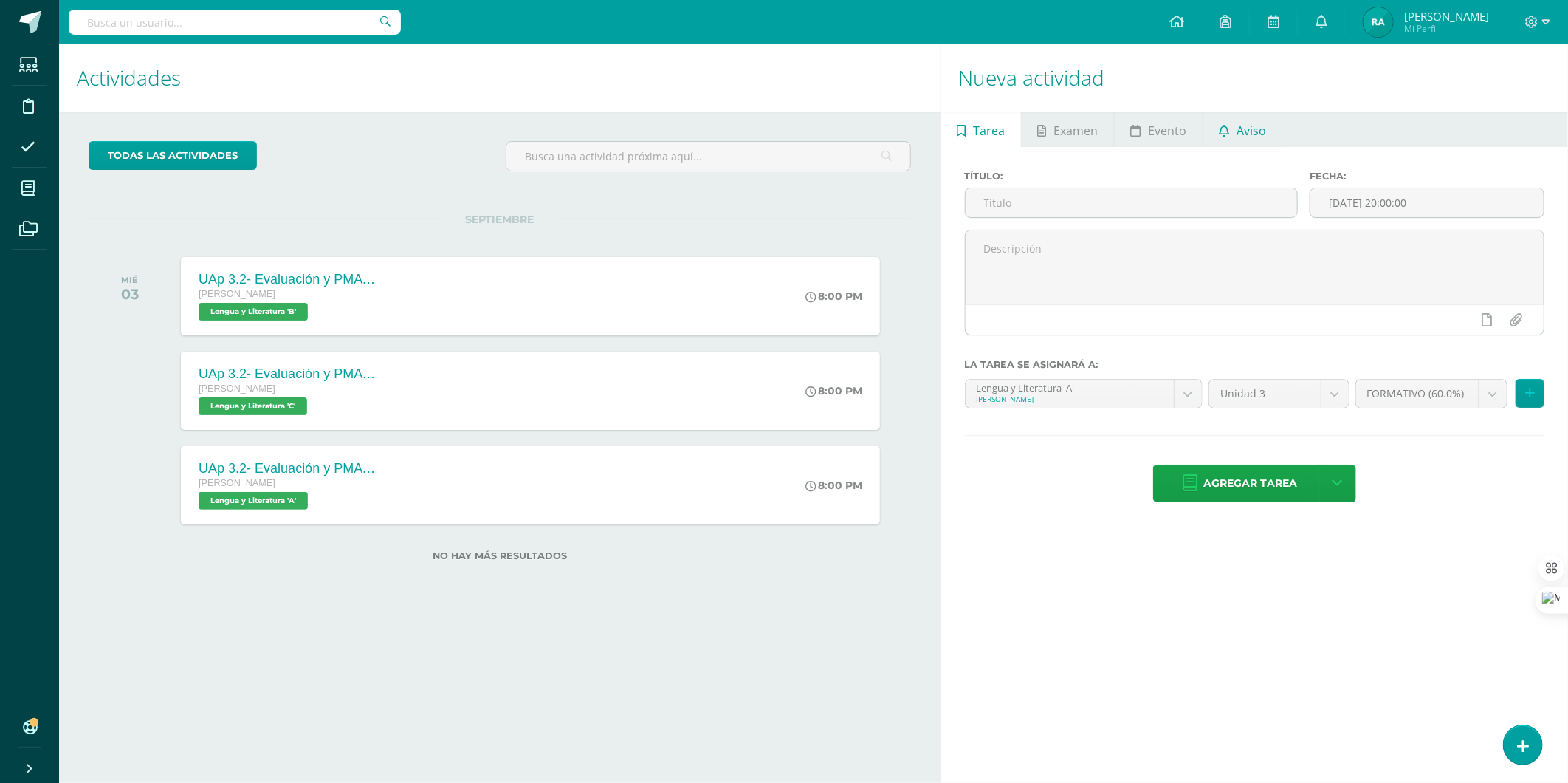
click at [1255, 135] on span "Aviso" at bounding box center [1252, 130] width 30 height 35
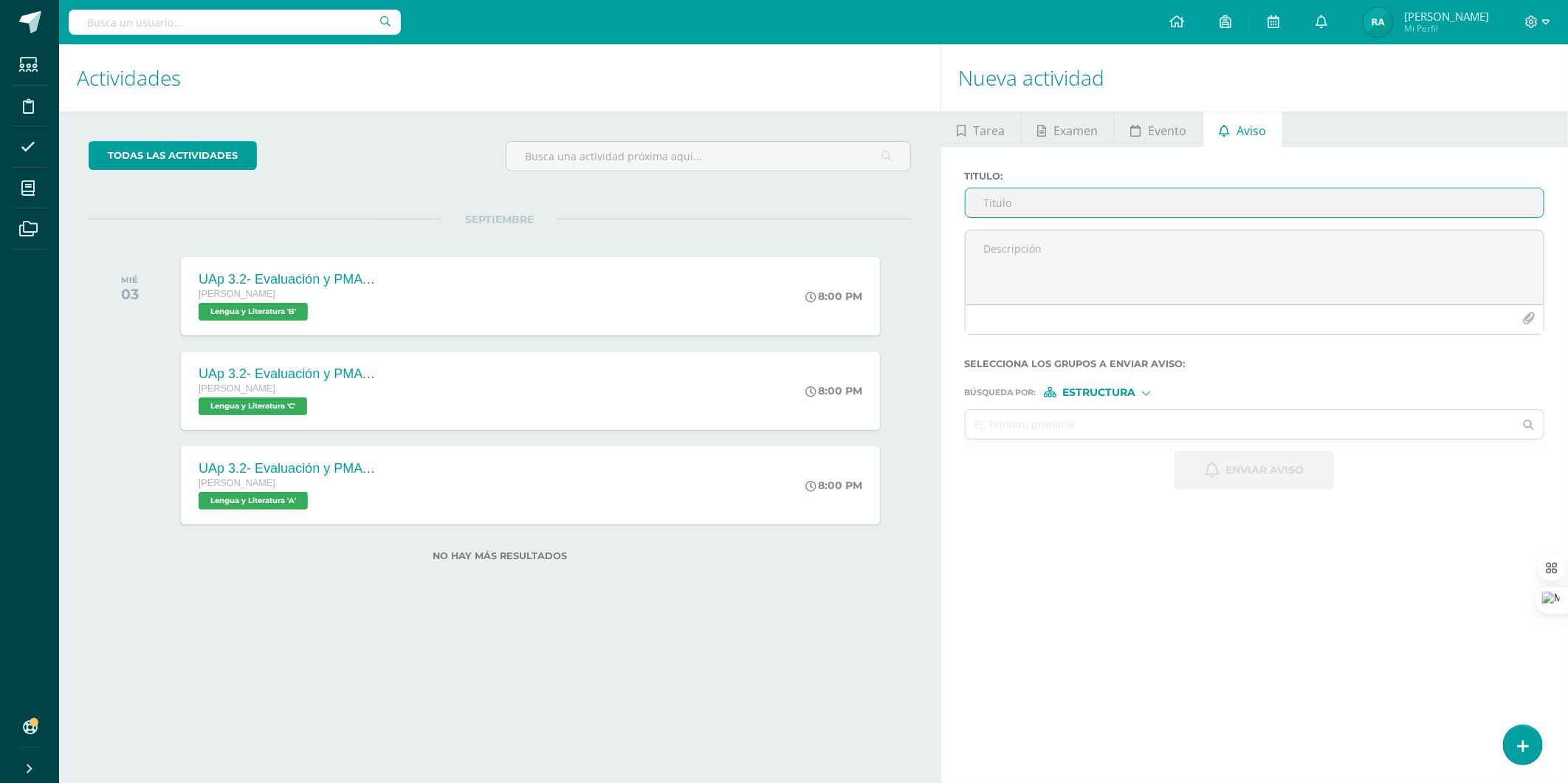
click at [1071, 196] on input "Titulo :" at bounding box center [1255, 202] width 578 height 29
type input "PMA"
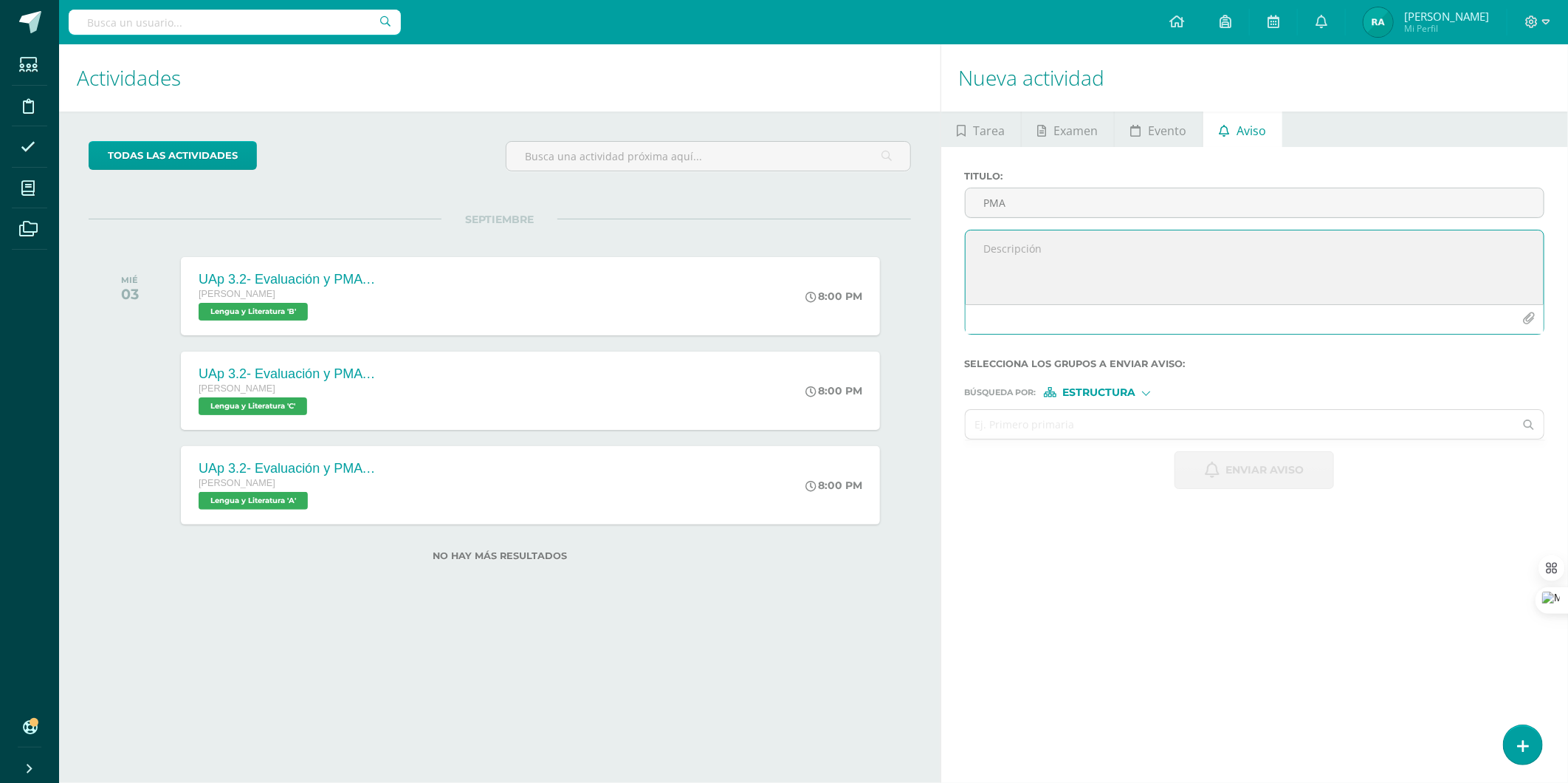
click at [1026, 273] on textarea at bounding box center [1255, 267] width 578 height 74
paste textarea "📢 Aviso Importante para [DATE] Queridos estudiantes, Les recuerdo que [DATE] se…"
type textarea "📢 Aviso Importante para [DATE] Queridos estudiantes, Les recuerdo que [DATE] se…"
drag, startPoint x: 1019, startPoint y: 308, endPoint x: 1009, endPoint y: 275, distance: 34.5
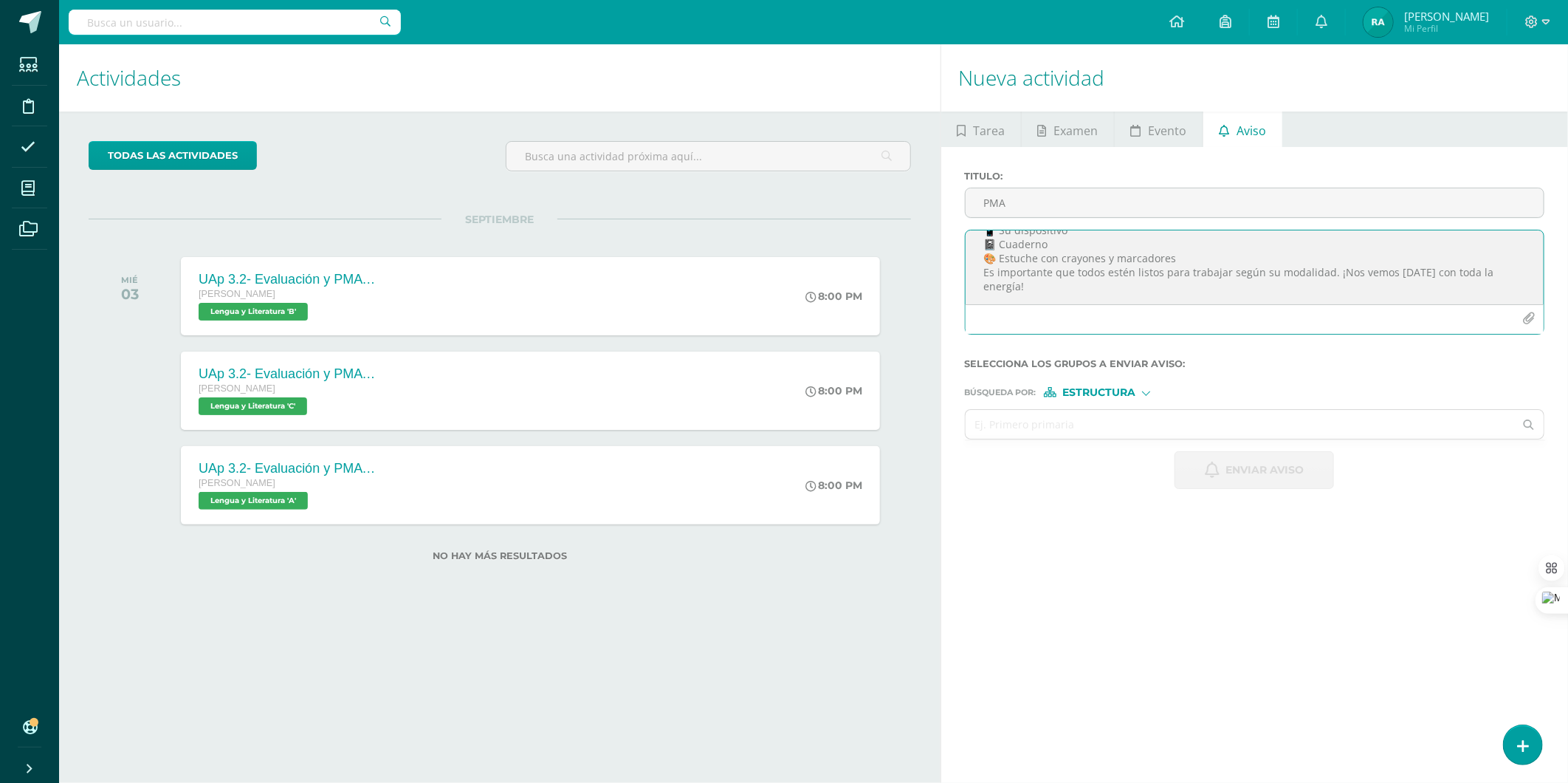
click at [1011, 284] on div "📢 Aviso Importante para [DATE] Queridos estudiantes, Les recuerdo que [DATE] se…" at bounding box center [1255, 282] width 580 height 105
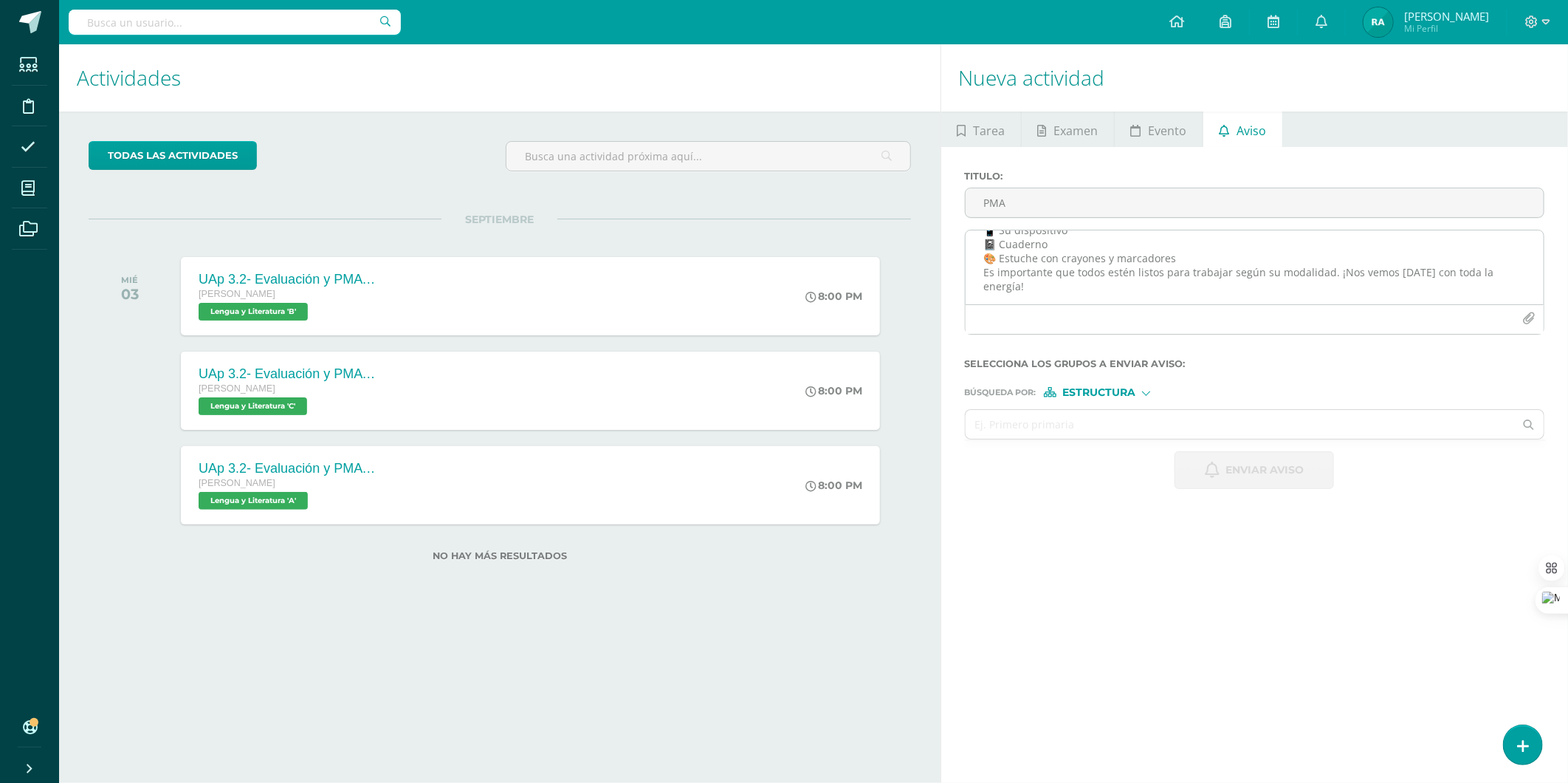
click at [1008, 275] on textarea "📢 Aviso Importante para [DATE] Queridos estudiantes, Les recuerdo que [DATE] se…" at bounding box center [1255, 267] width 578 height 74
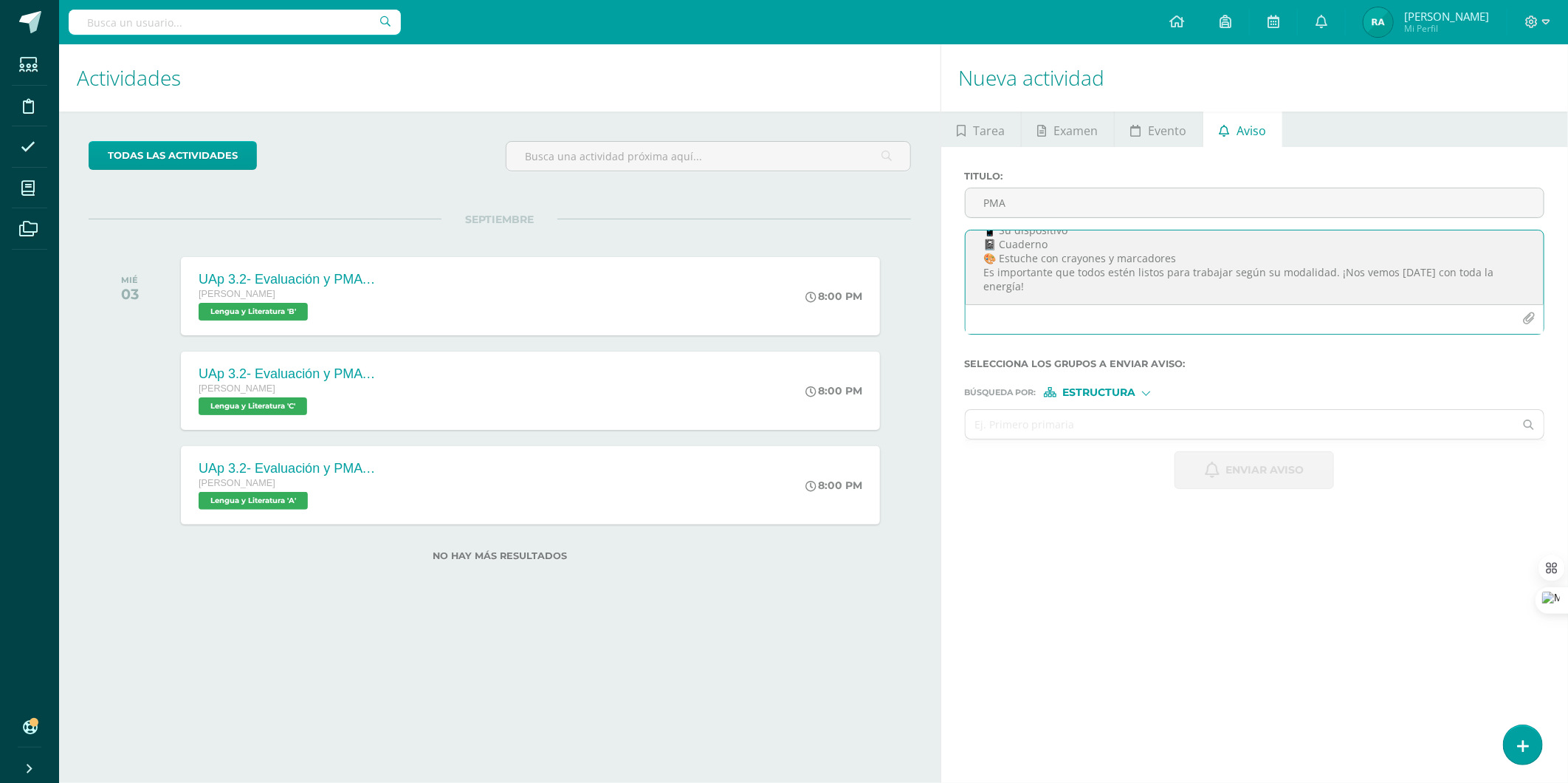
scroll to position [0, 0]
drag, startPoint x: 1005, startPoint y: 286, endPoint x: 935, endPoint y: 193, distance: 116.4
click at [935, 193] on div "Actividades Actividad todas las Actividades No tienes actividades Échale un vis…" at bounding box center [813, 413] width 1521 height 738
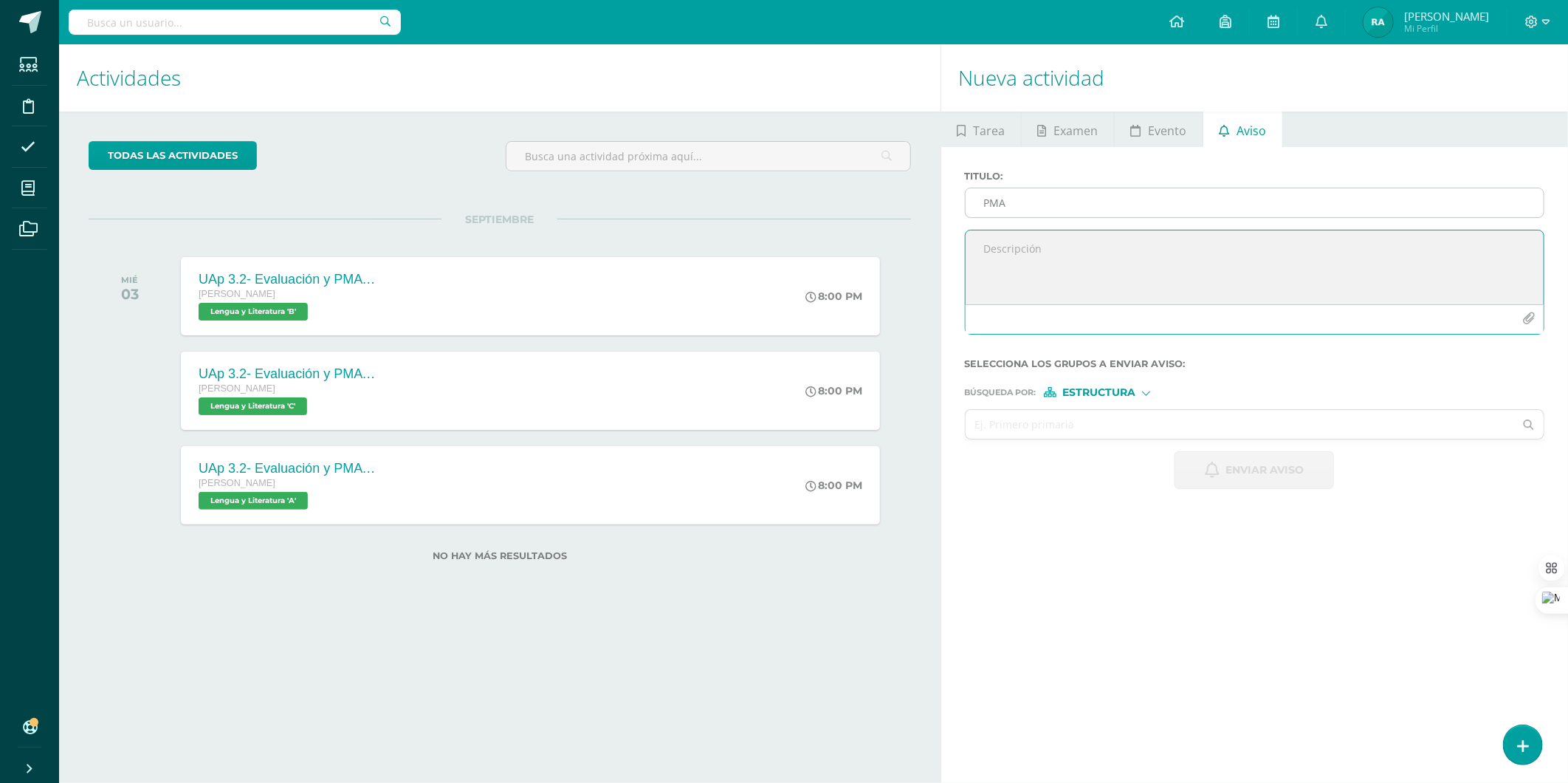
click at [1069, 209] on input "PMA" at bounding box center [1255, 202] width 578 height 29
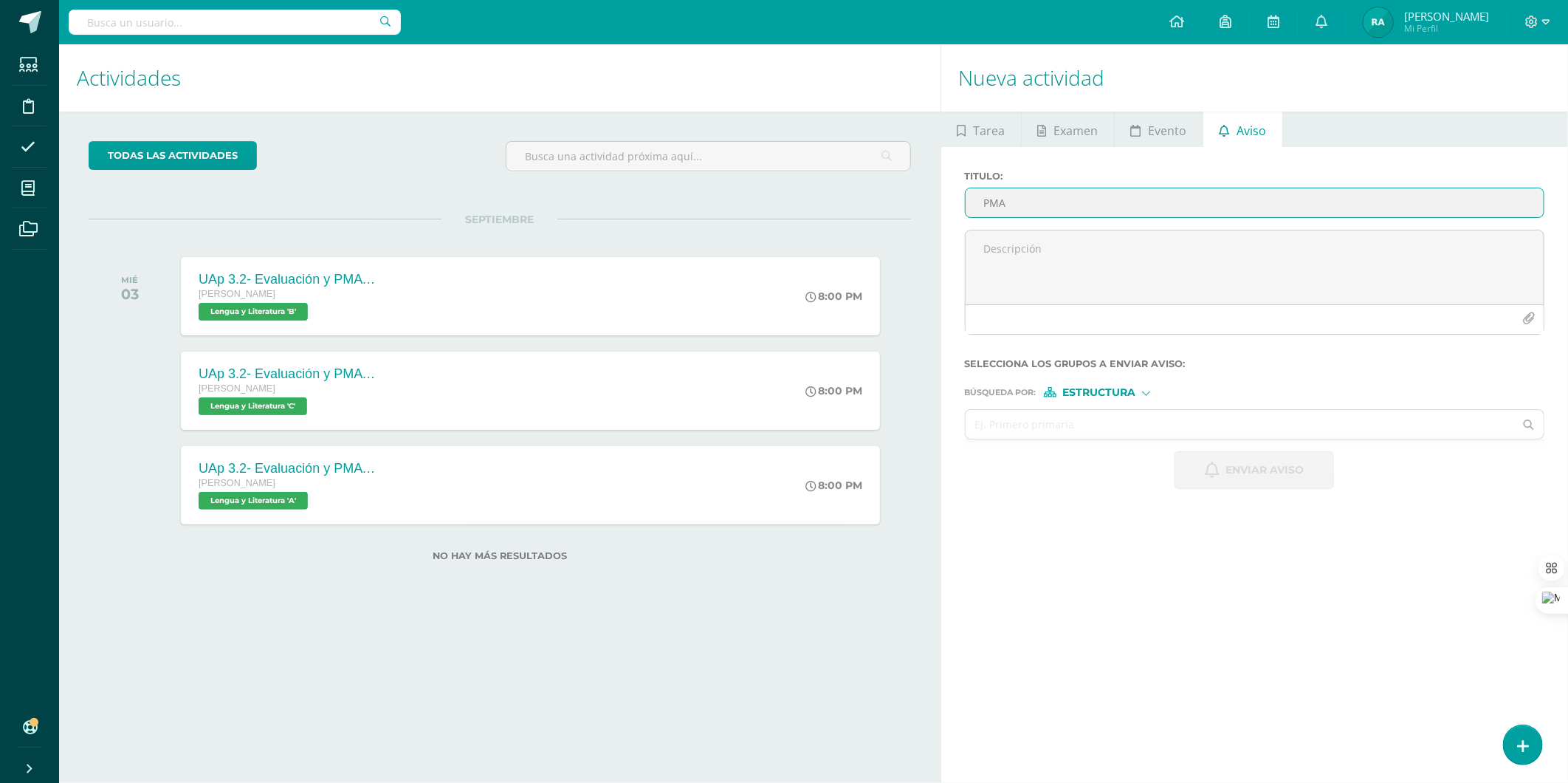
click at [1064, 209] on input "PMA" at bounding box center [1255, 202] width 578 height 29
paste input "📌 Aviso para [DATE] –"
type input "📌 Aviso para [DATE] – PMA"
click at [1014, 243] on textarea at bounding box center [1255, 267] width 578 height 74
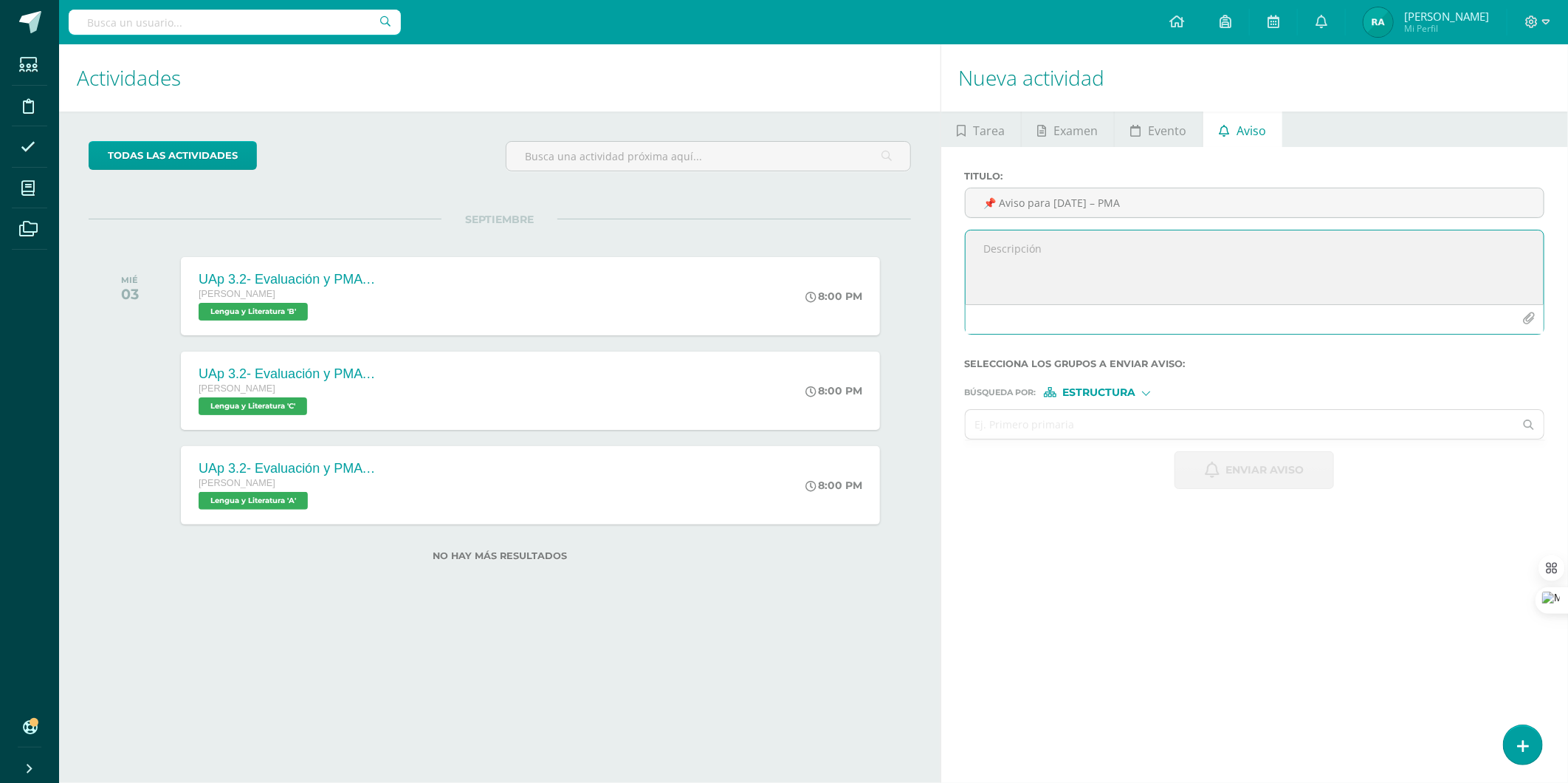
paste textarea "Estimados estudiantes, Les informo que [DATE] se llevará a cabo el PMA. 👉 Los q…"
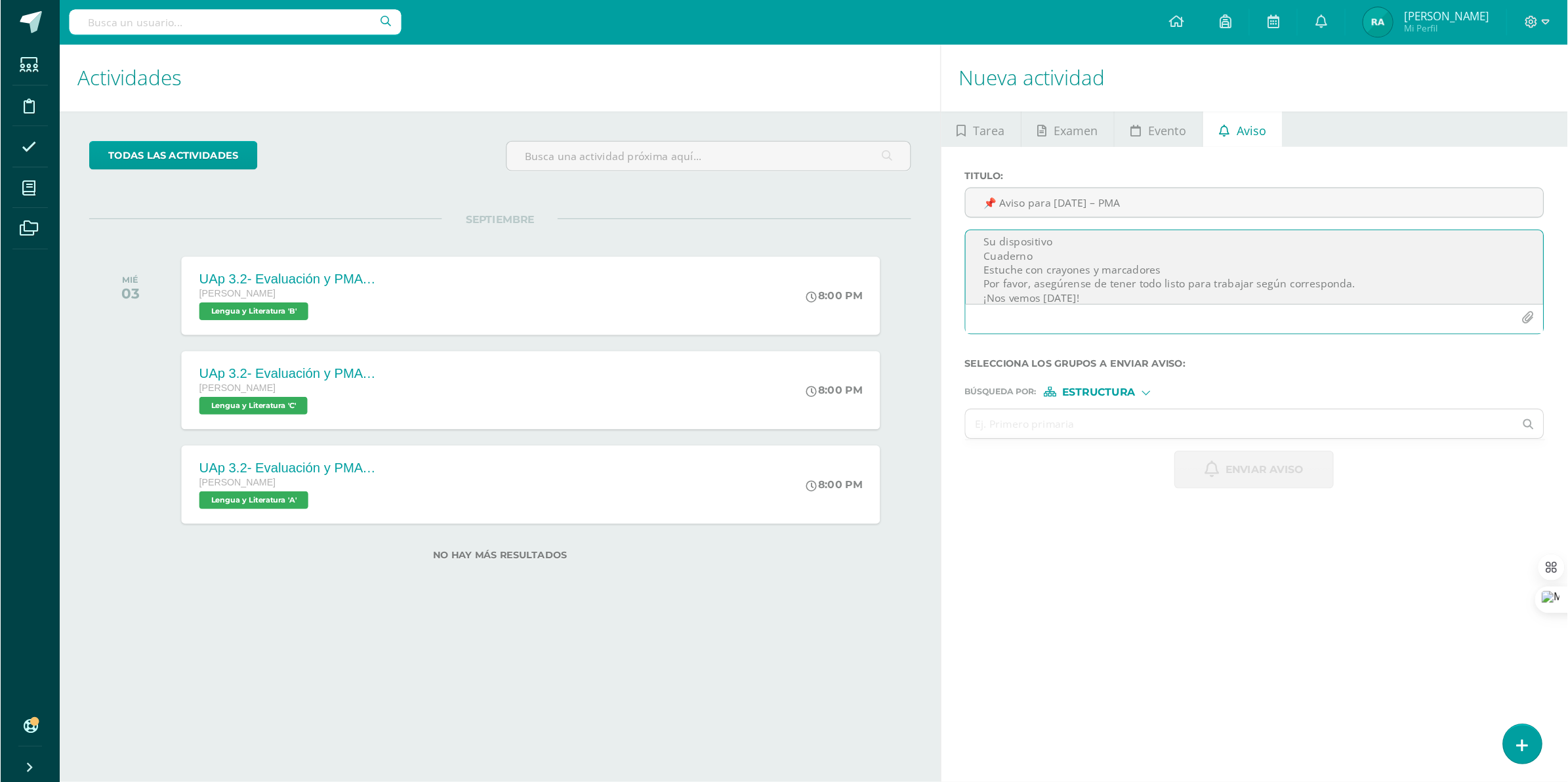
scroll to position [103, 0]
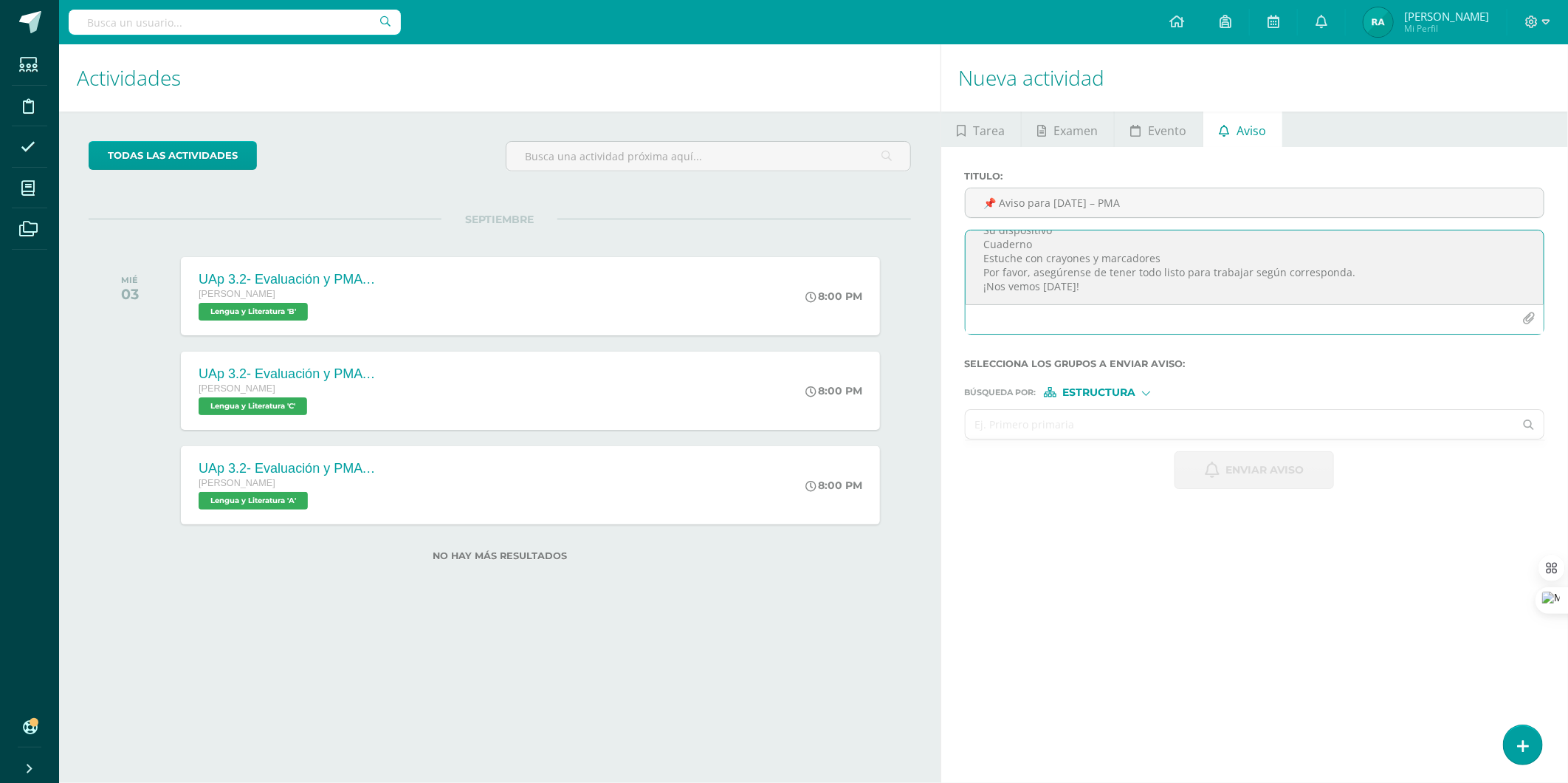
type textarea "Estimados estudiantes, Les informo que [DATE] se llevará a cabo el PMA. 👉 Los q…"
click at [1065, 414] on input "text" at bounding box center [1240, 424] width 549 height 29
type input "Literatura"
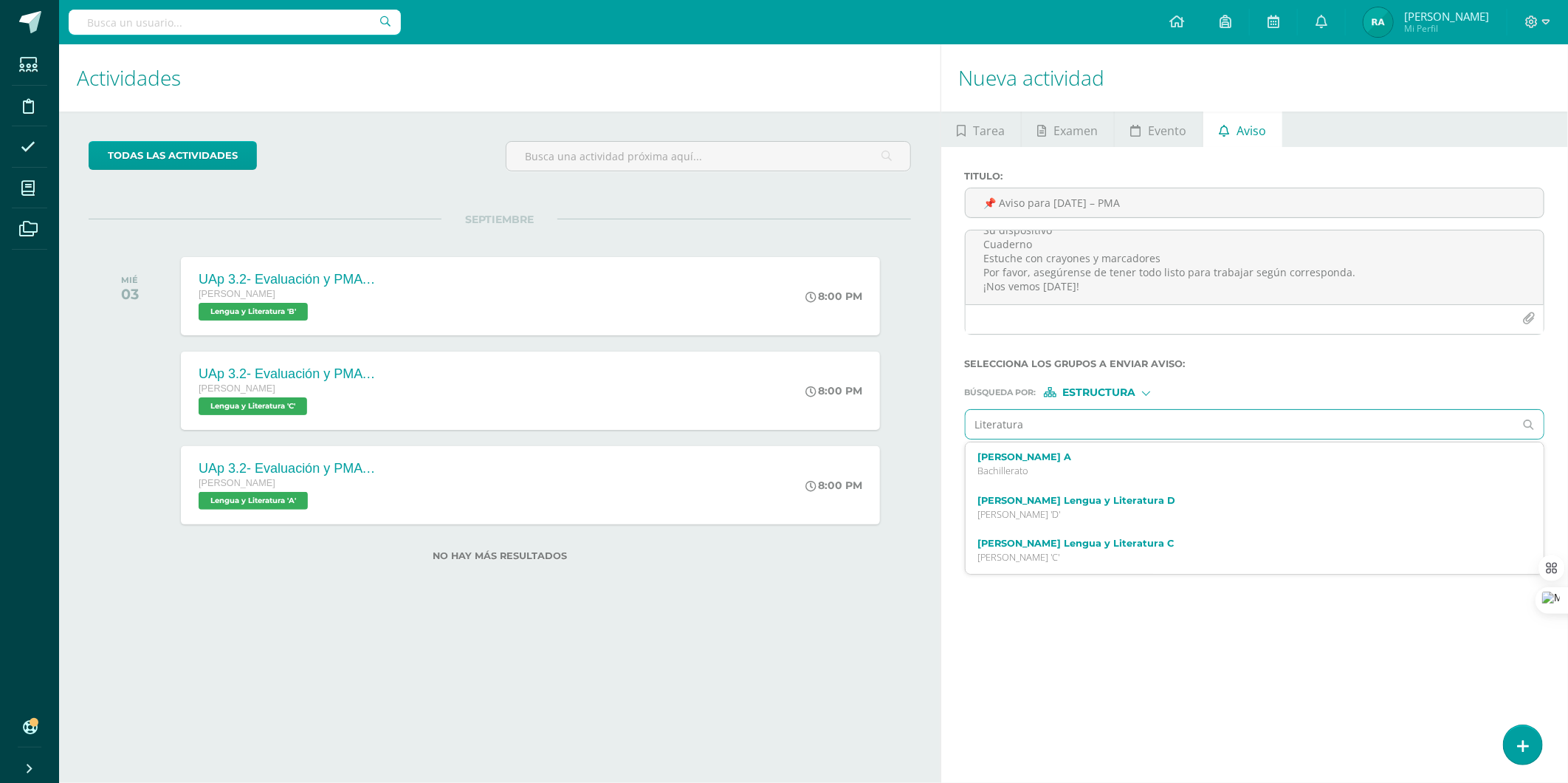
click at [995, 428] on input "Literatura" at bounding box center [1240, 424] width 549 height 29
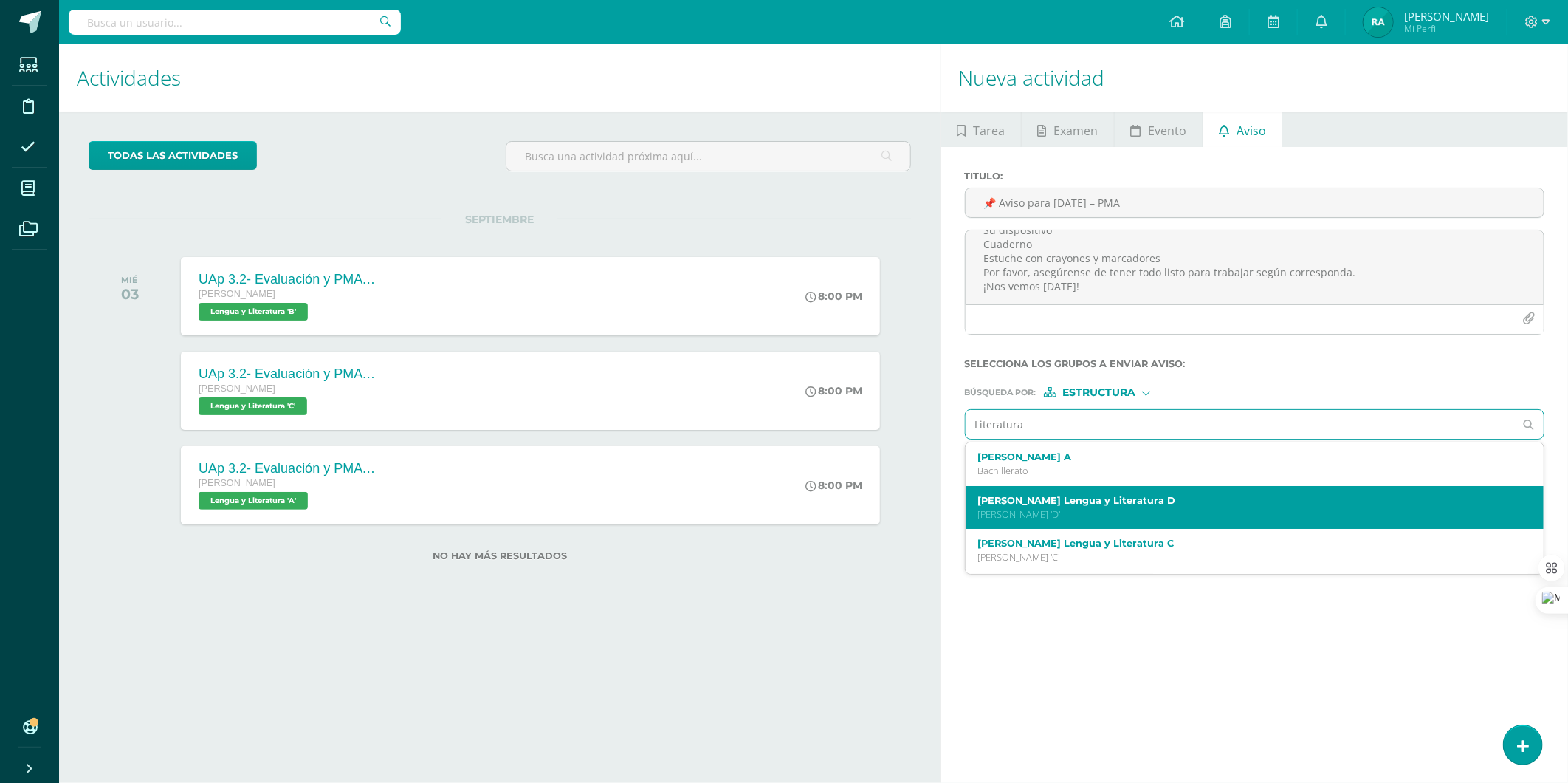
click at [997, 503] on label "[PERSON_NAME] Lengua y Literatura D" at bounding box center [1241, 500] width 530 height 11
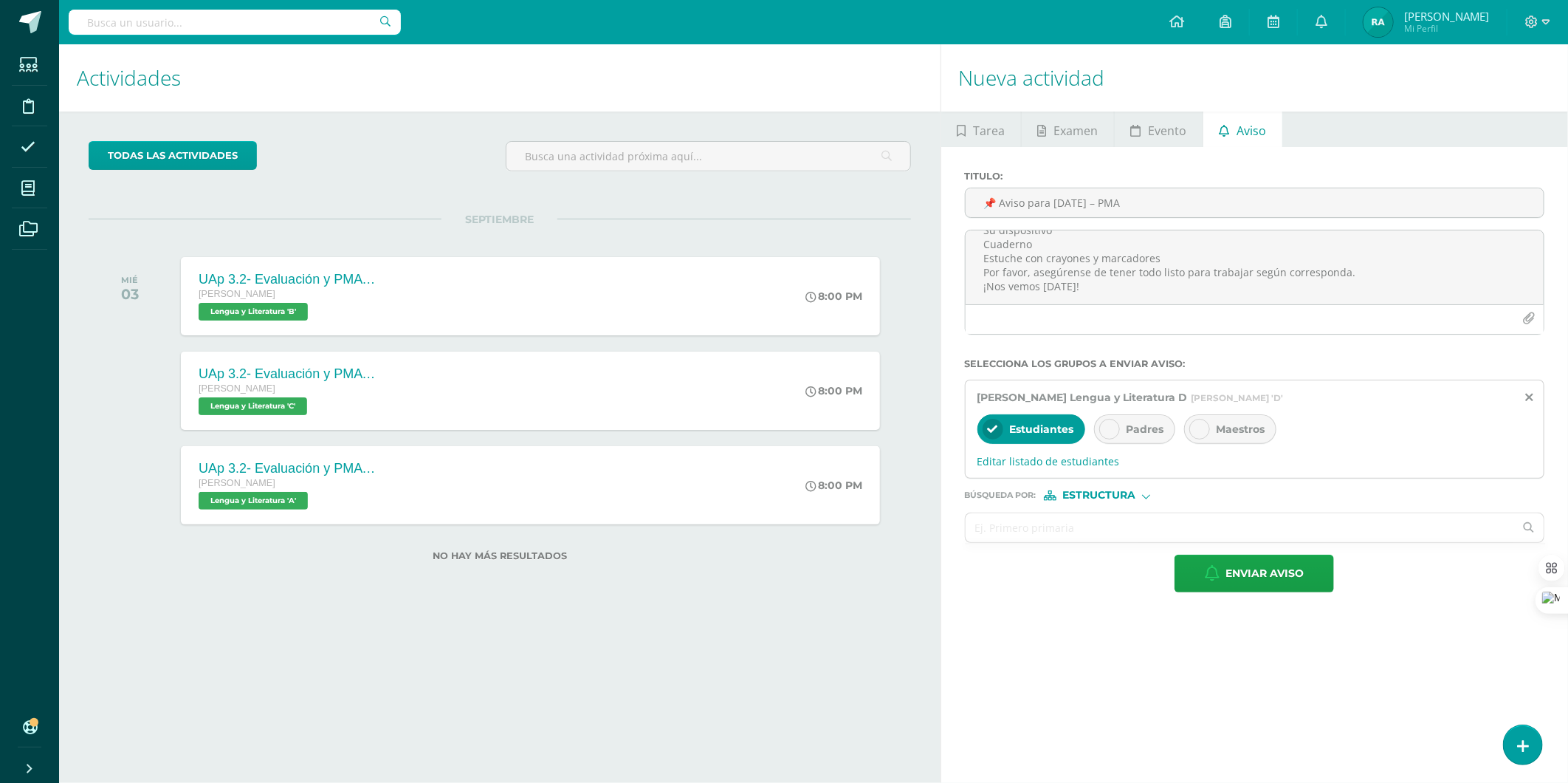
click at [1115, 421] on div at bounding box center [1109, 429] width 21 height 21
click at [1014, 518] on input "text" at bounding box center [1240, 527] width 549 height 29
paste input "Literatura"
type input "Literatura"
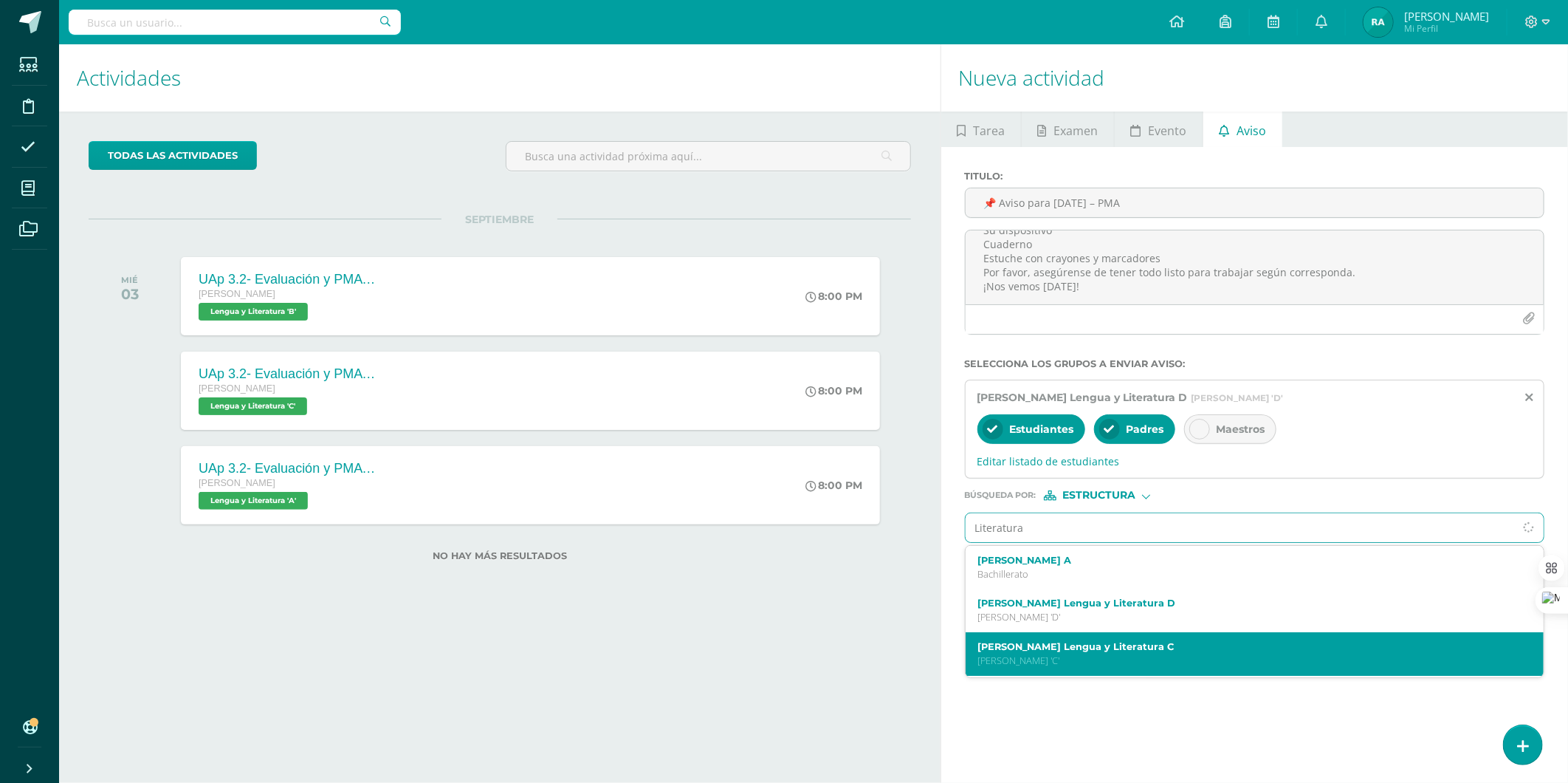
click at [1031, 652] on label "[PERSON_NAME] Lengua y Literatura C" at bounding box center [1241, 646] width 530 height 11
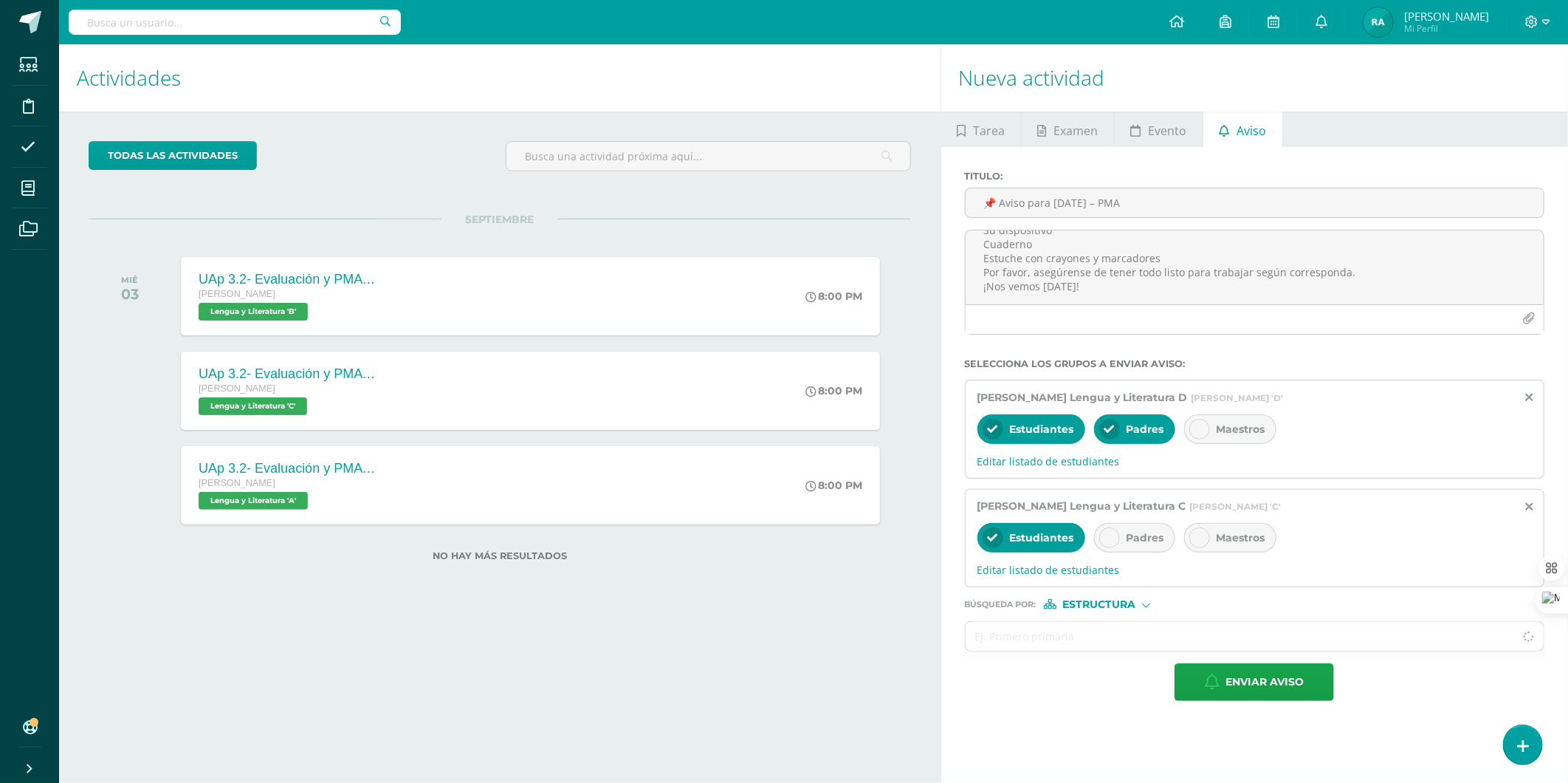
click at [1142, 532] on div "Padres" at bounding box center [1135, 538] width 81 height 30
click at [1071, 652] on ul at bounding box center [1255, 652] width 581 height 2
click at [1069, 637] on input "text" at bounding box center [1240, 636] width 549 height 29
paste input "Literatura"
type input "Literatura"
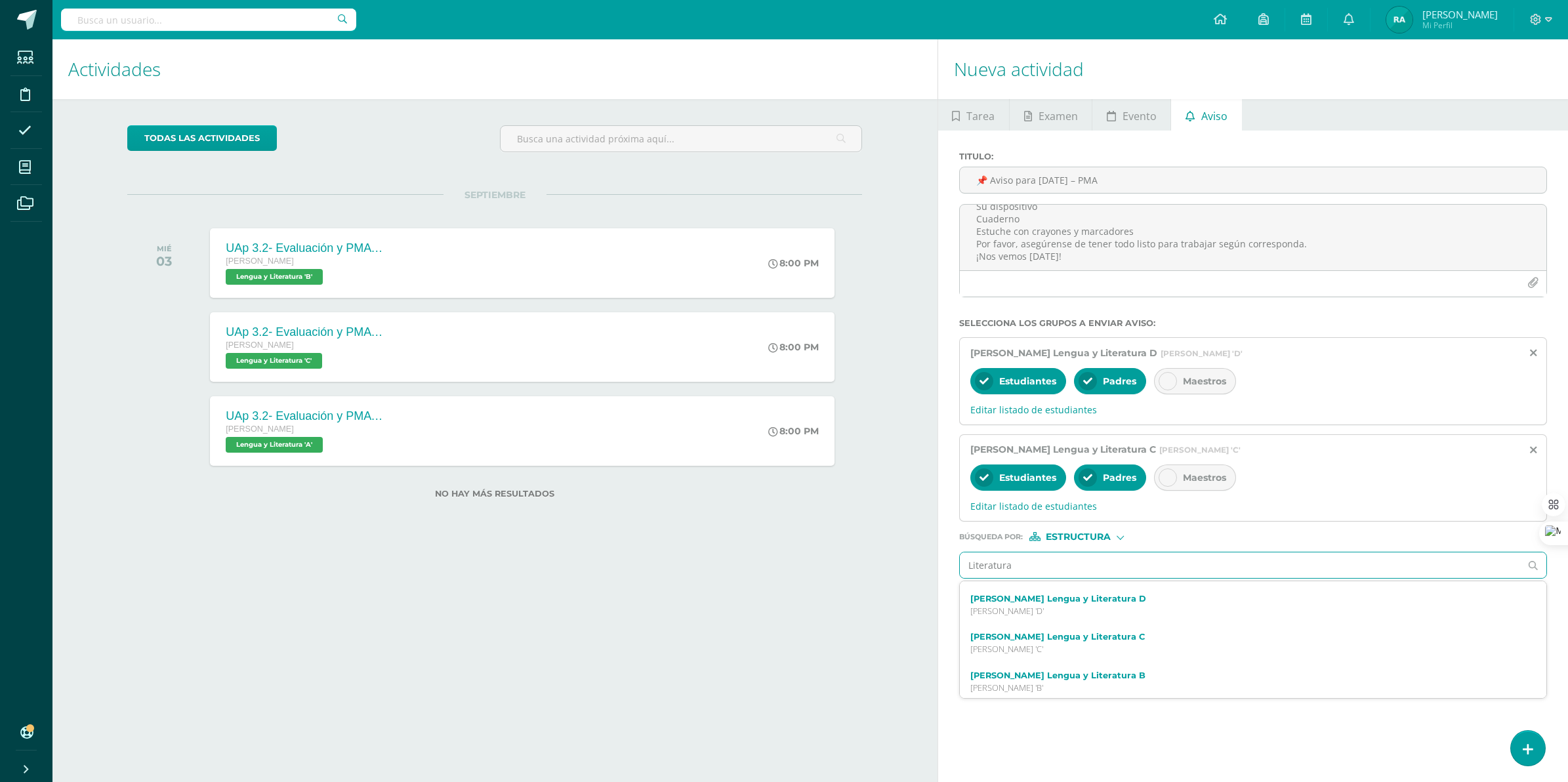
scroll to position [119, 0]
click at [1061, 647] on p "[PERSON_NAME] 'A'" at bounding box center [1240, 647] width 540 height 11
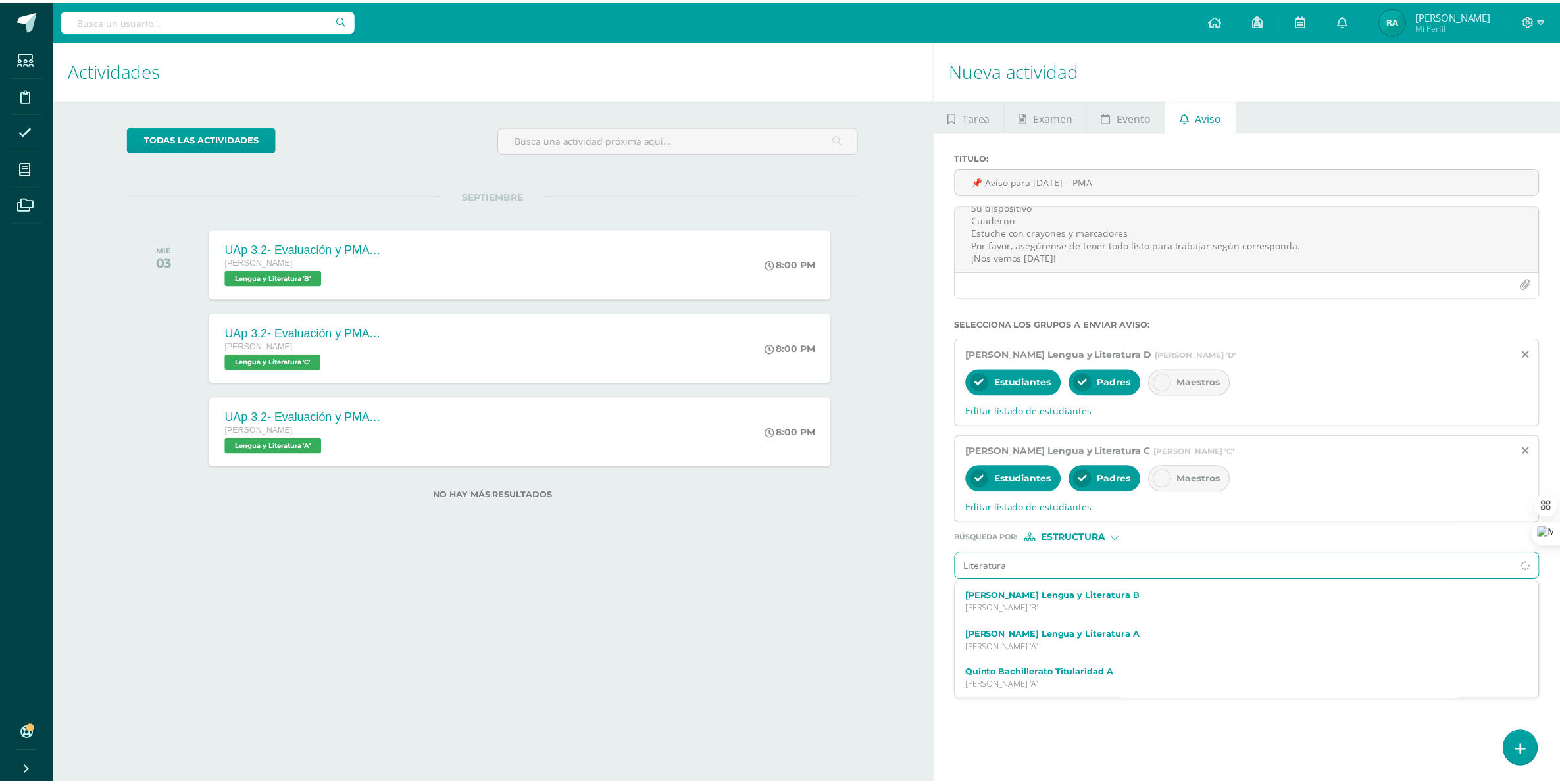
scroll to position [0, 0]
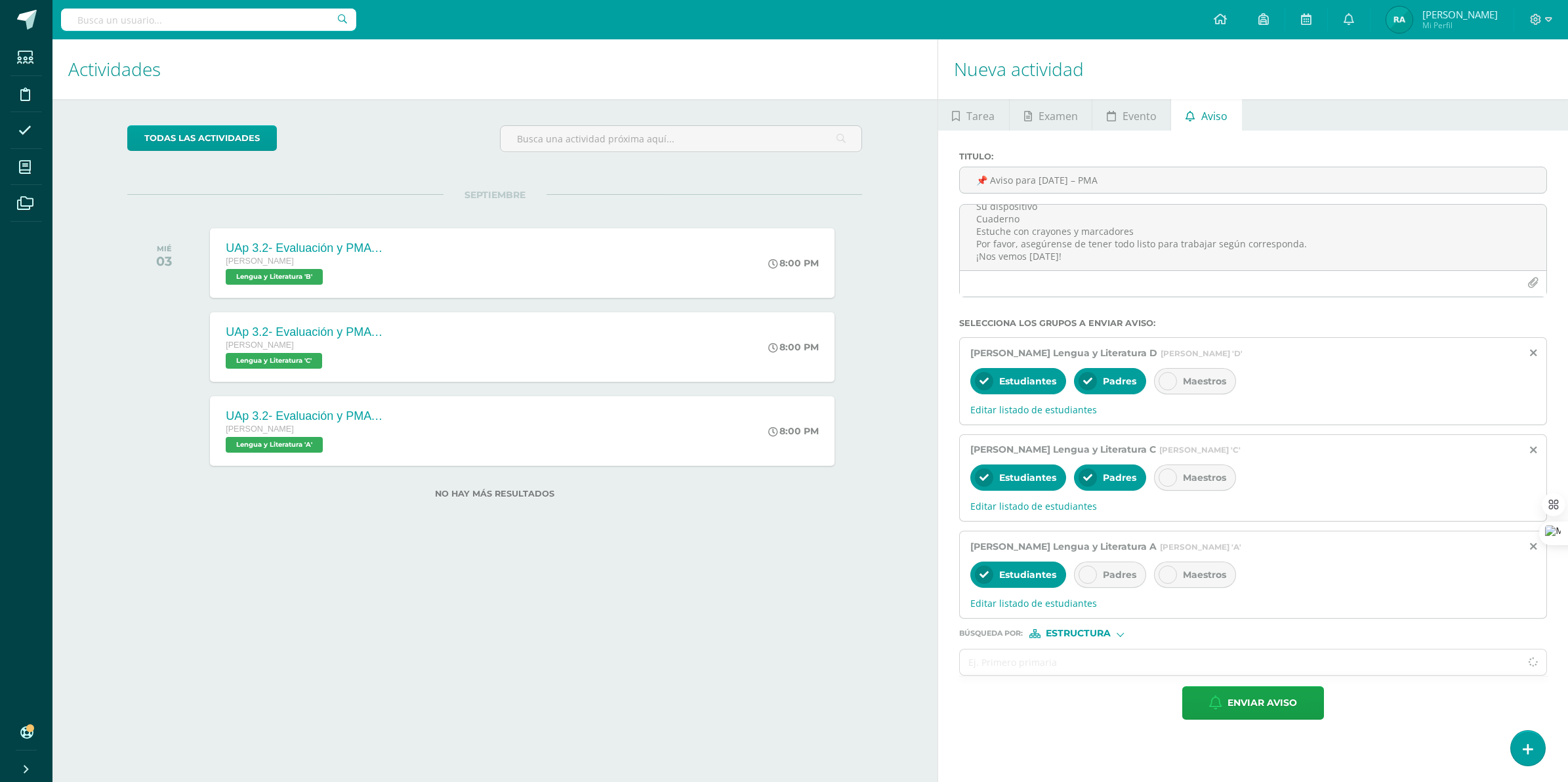
drag, startPoint x: 1125, startPoint y: 575, endPoint x: 1096, endPoint y: 626, distance: 58.7
click at [1125, 575] on span "Padres" at bounding box center [1119, 574] width 33 height 12
click at [1089, 661] on input "text" at bounding box center [1240, 662] width 561 height 26
paste input "Literatura"
type input "Literatura"
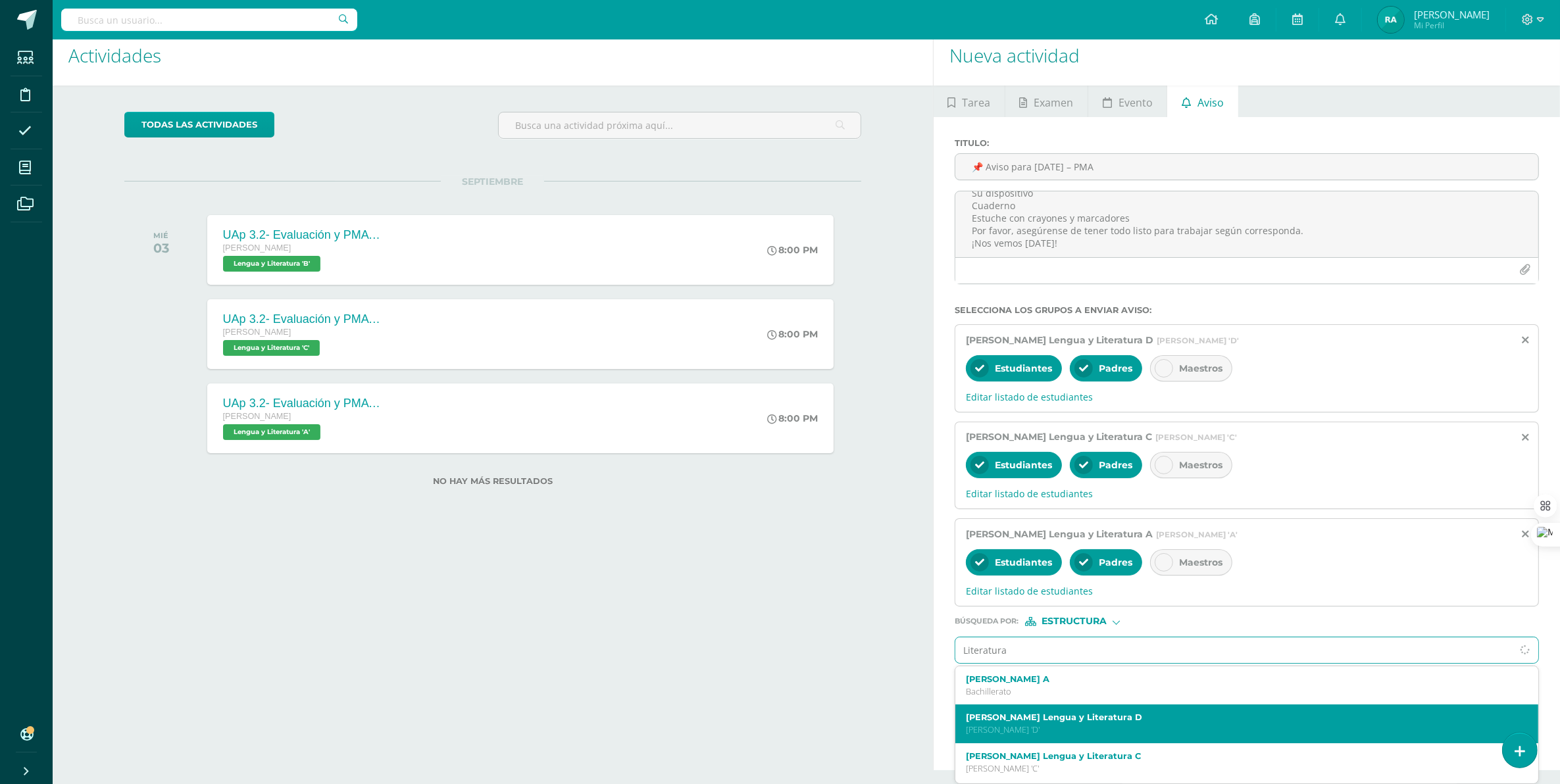
scroll to position [82, 0]
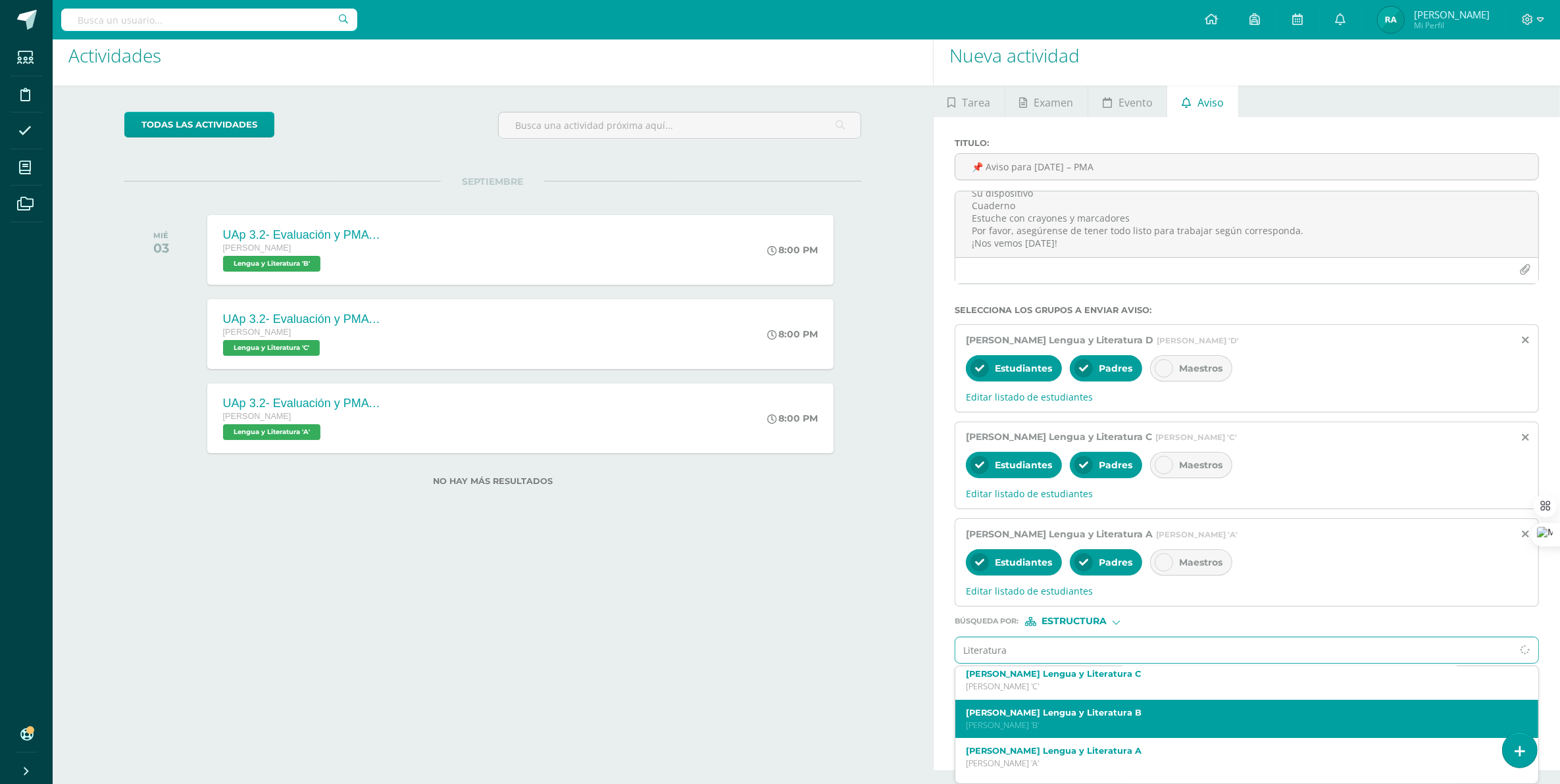
click at [1086, 697] on label "[PERSON_NAME] Lengua y Literatura B" at bounding box center [1234, 712] width 536 height 10
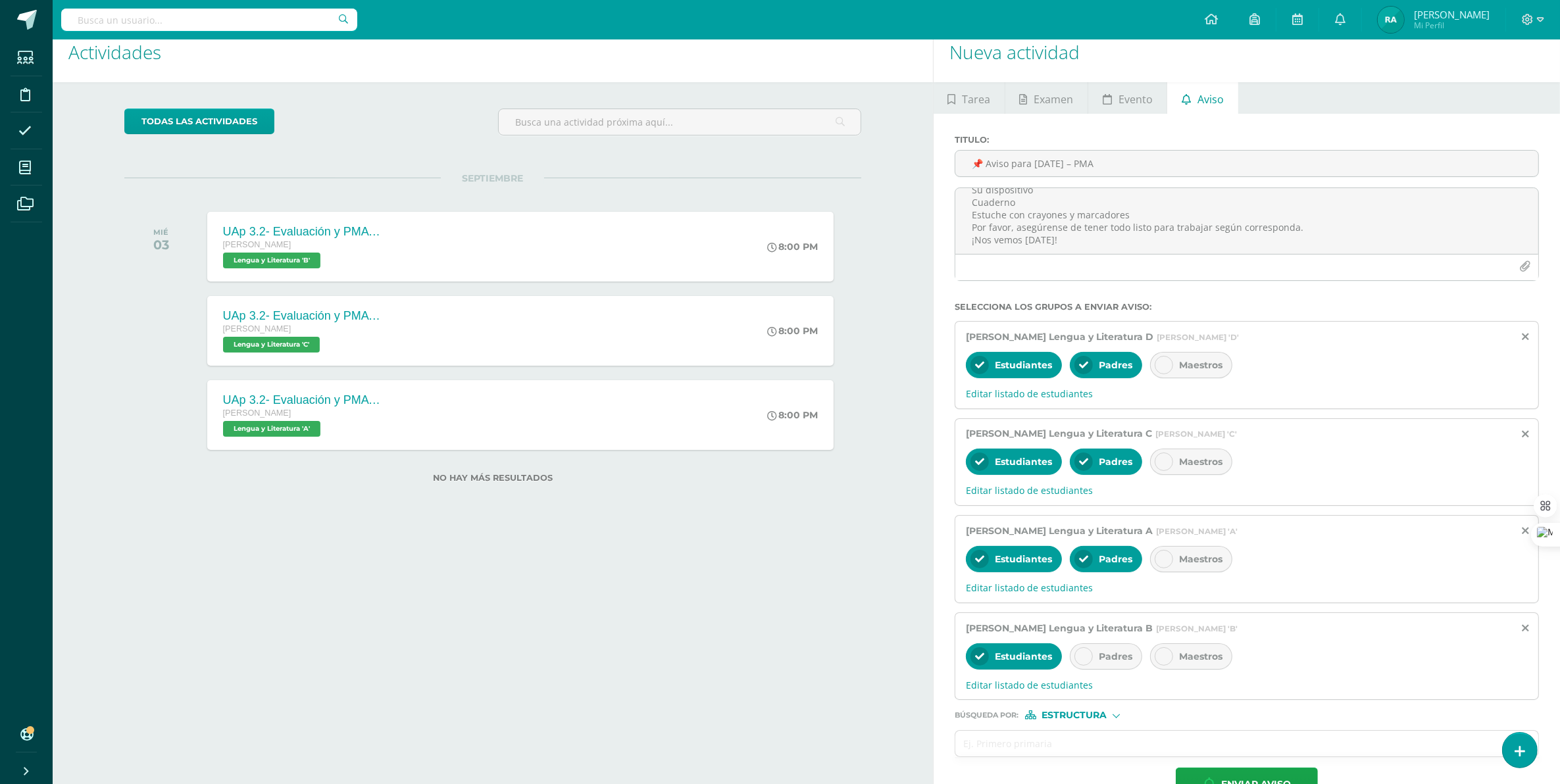
scroll to position [0, 0]
click at [1103, 658] on span "Padres" at bounding box center [1115, 656] width 34 height 12
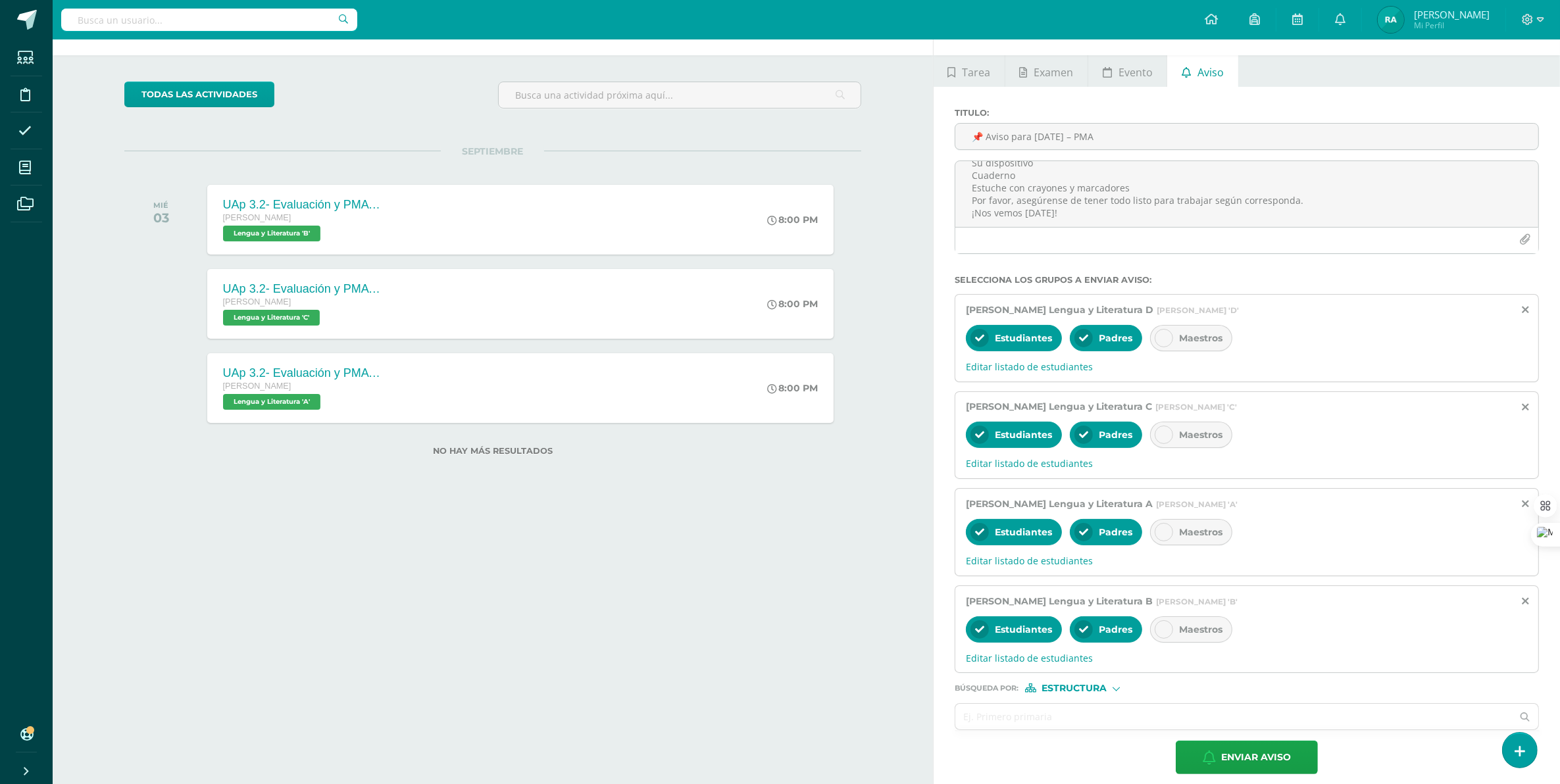
scroll to position [59, 0]
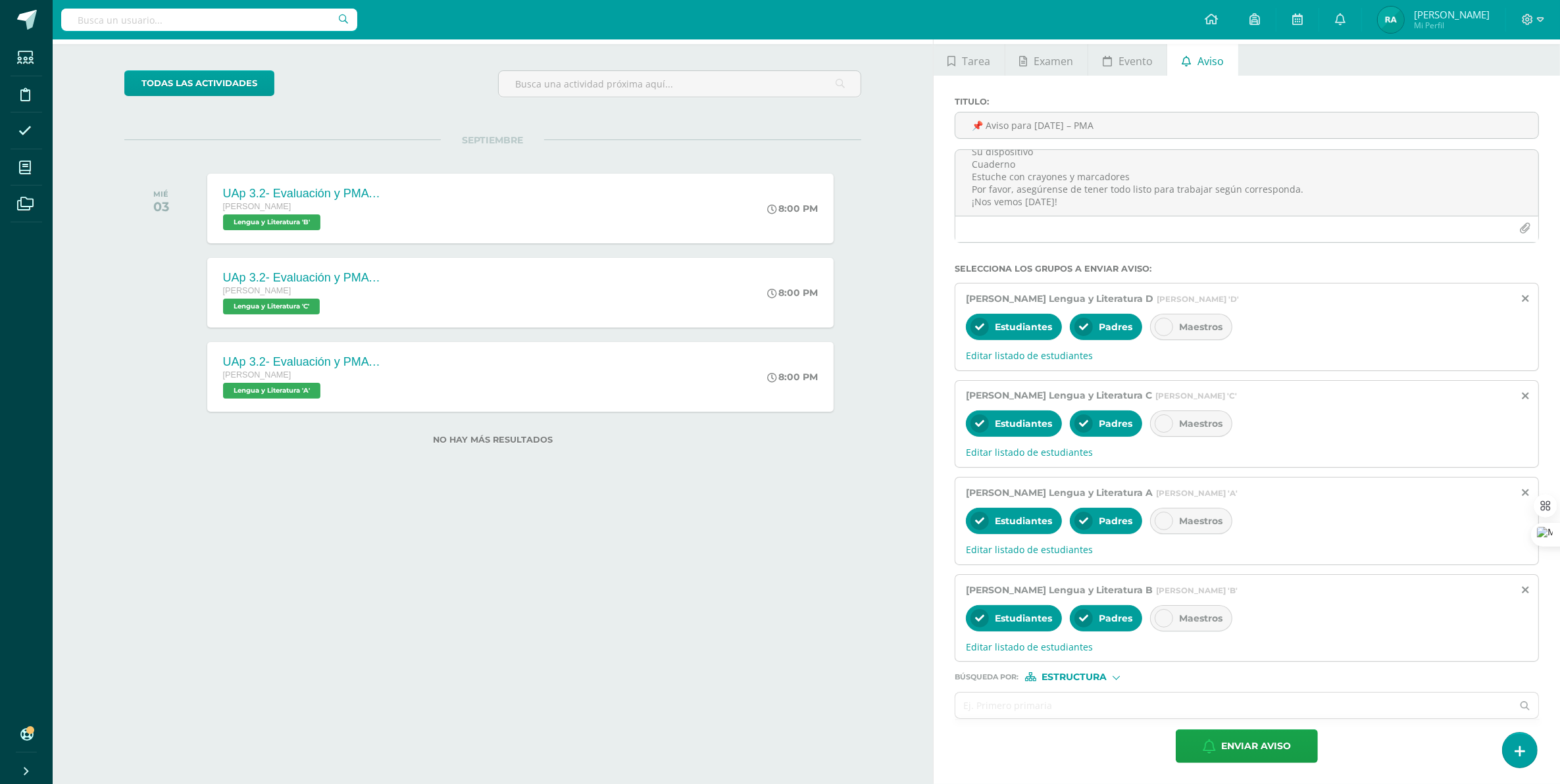
click at [1096, 668] on div "Búsqueda por : Estructura Estructura Persona" at bounding box center [1246, 671] width 585 height 20
click at [1096, 676] on span "Estructura" at bounding box center [1074, 676] width 65 height 7
click at [1103, 697] on span "Persona" at bounding box center [1079, 710] width 48 height 7
click at [1094, 697] on input "text" at bounding box center [1234, 705] width 557 height 26
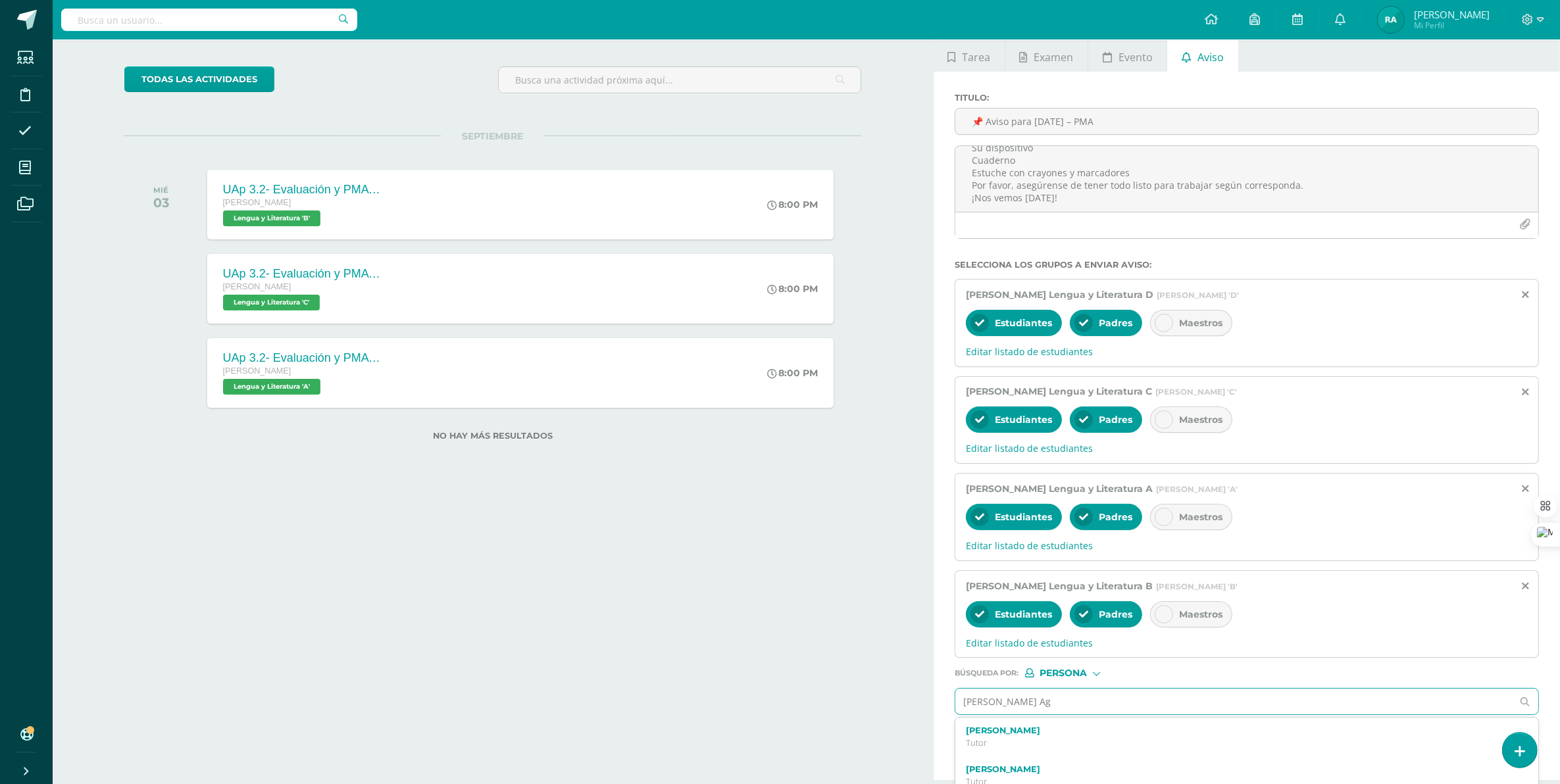
type input "[PERSON_NAME] Agu"
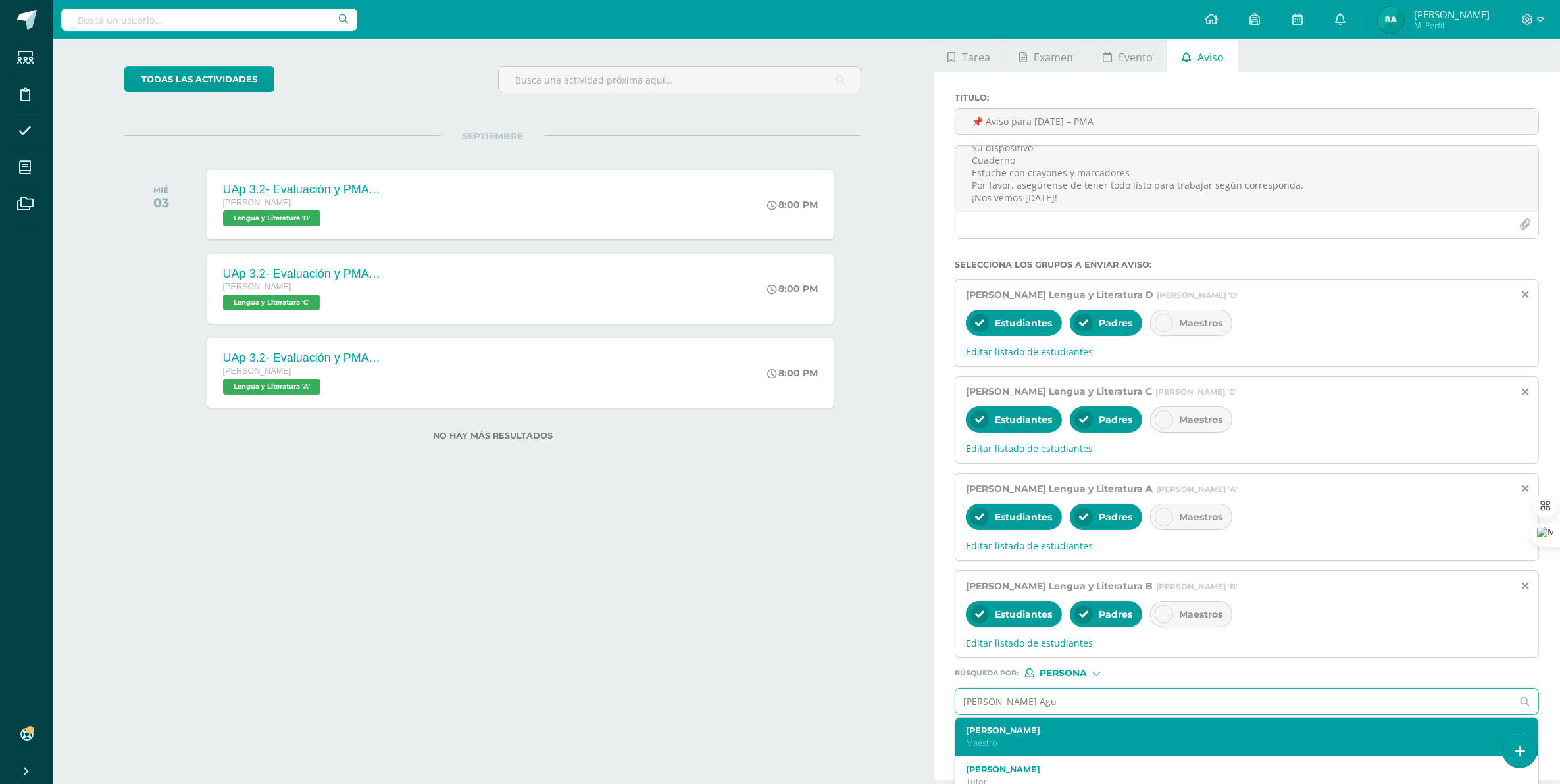
click at [1077, 697] on label "[PERSON_NAME]" at bounding box center [1234, 730] width 536 height 10
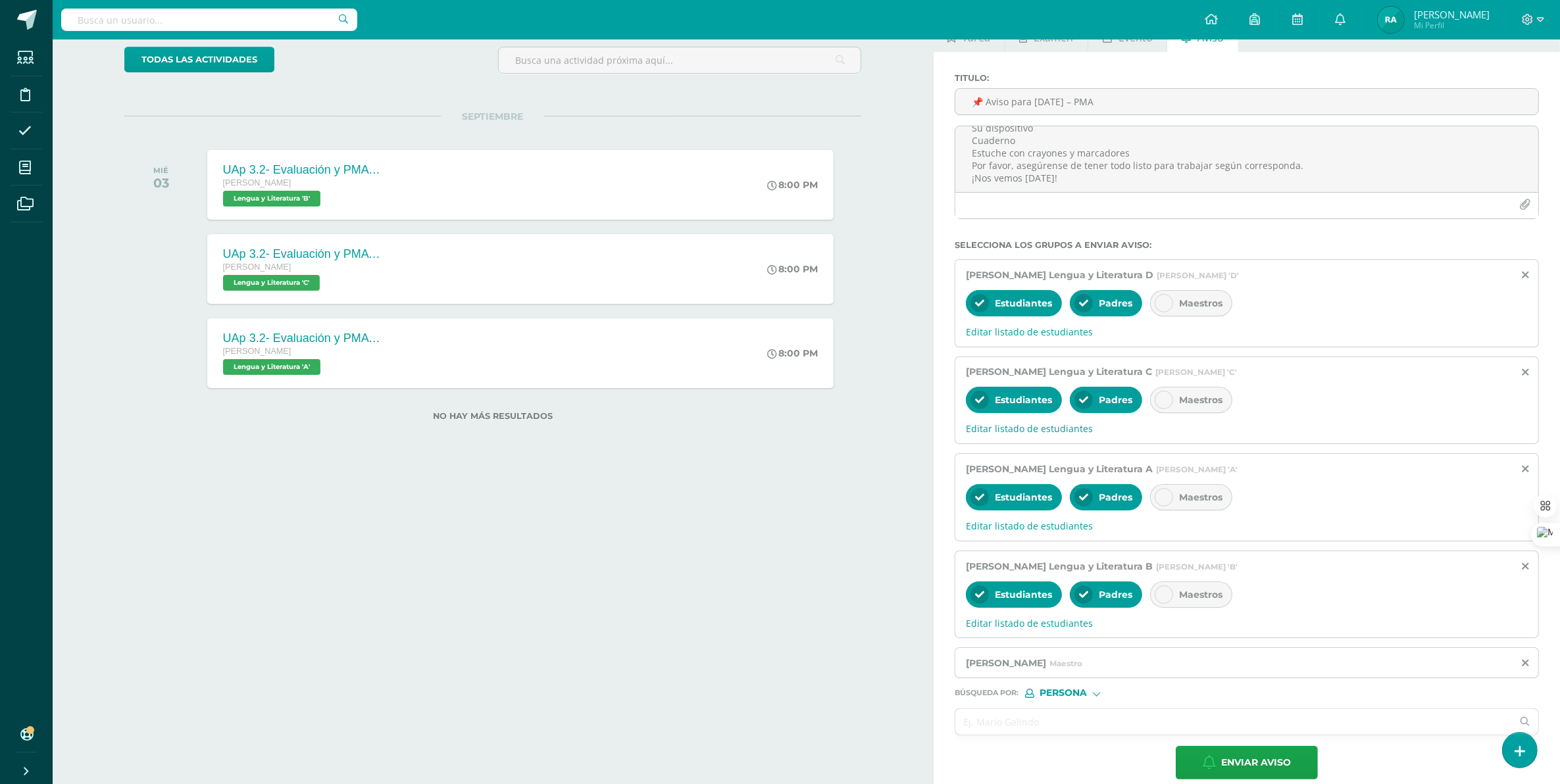
scroll to position [98, 0]
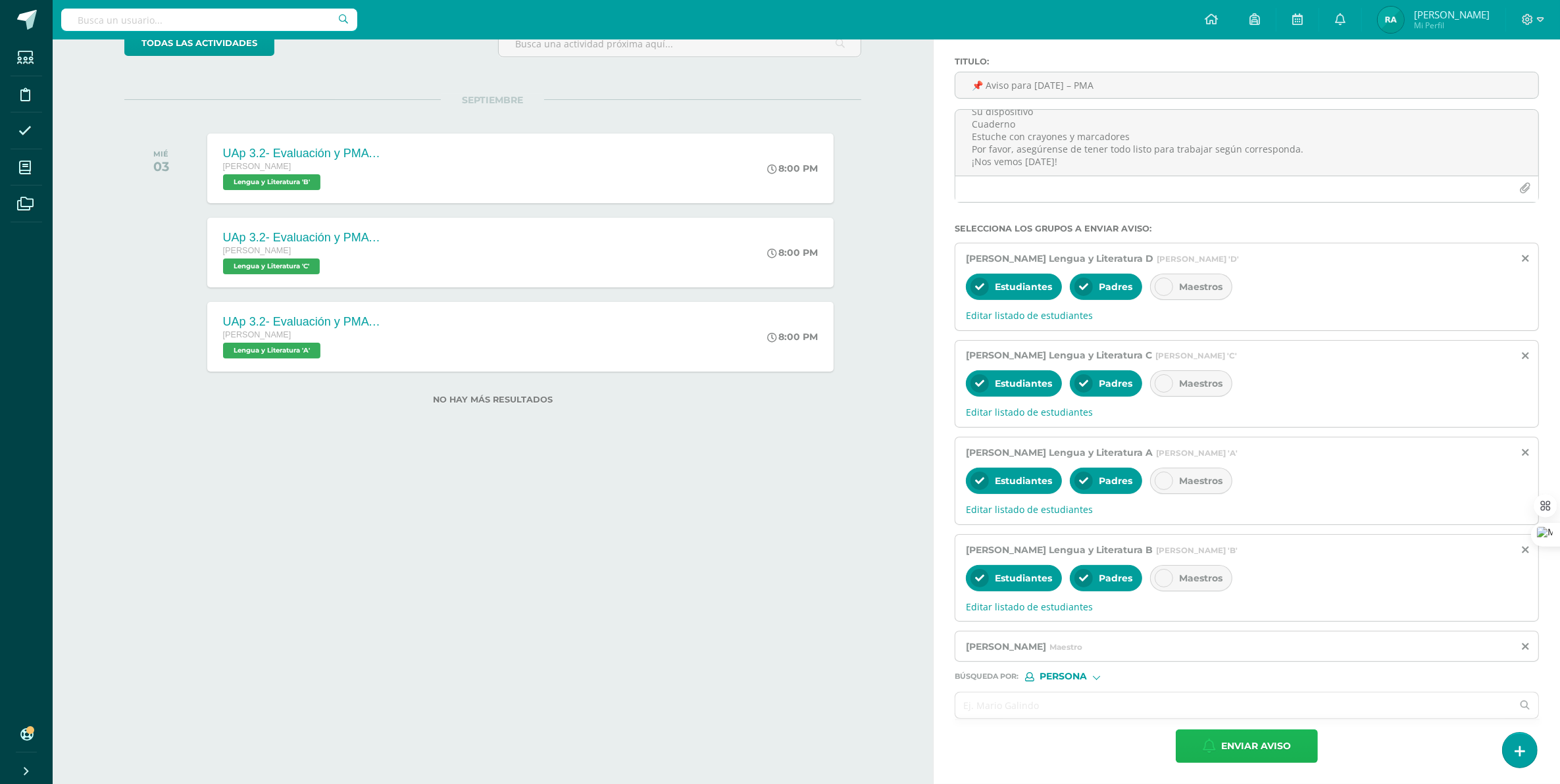
click at [1241, 697] on span "Enviar aviso" at bounding box center [1256, 746] width 69 height 32
